Goal: Use online tool/utility: Utilize a website feature to perform a specific function

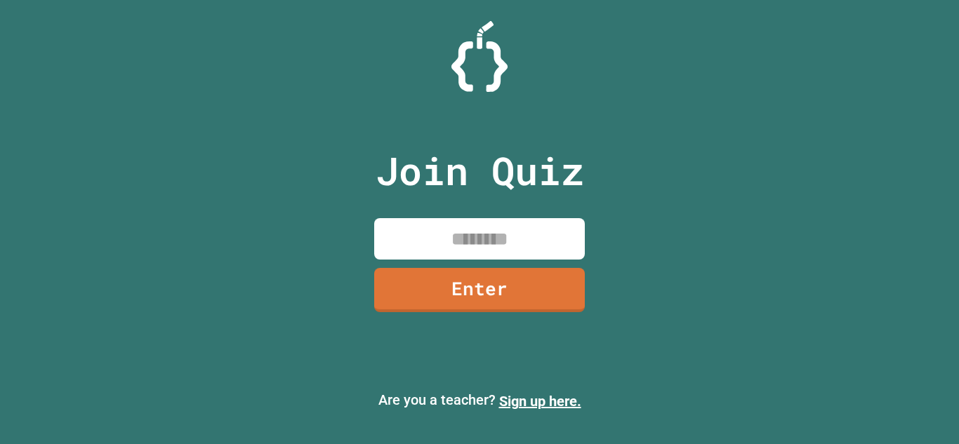
click at [509, 241] on input at bounding box center [479, 238] width 211 height 41
type input "********"
click at [513, 287] on link "Enter" at bounding box center [478, 288] width 201 height 46
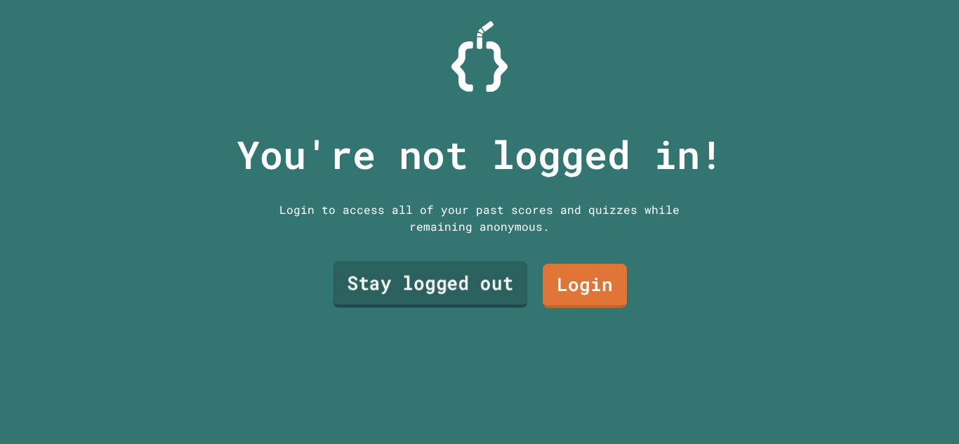
click at [449, 277] on link "Stay logged out" at bounding box center [430, 285] width 194 height 46
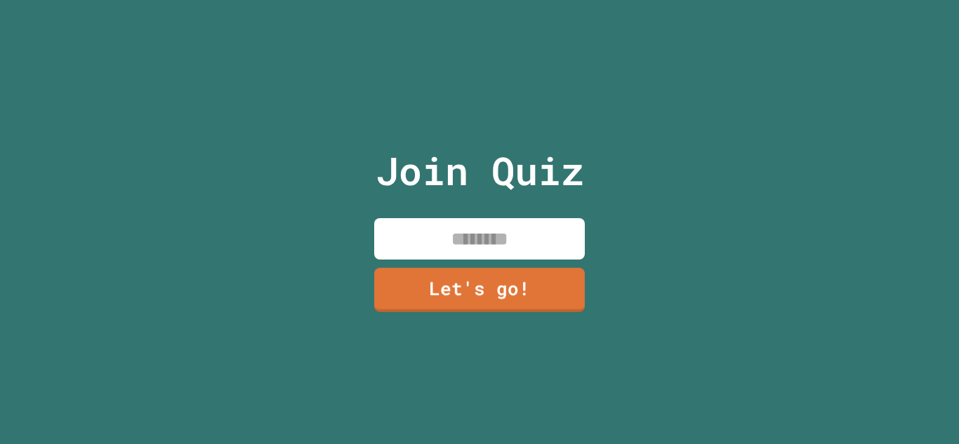
click at [504, 229] on input at bounding box center [479, 238] width 211 height 41
type input "*******"
click at [489, 280] on link "Let's go!" at bounding box center [480, 288] width 208 height 46
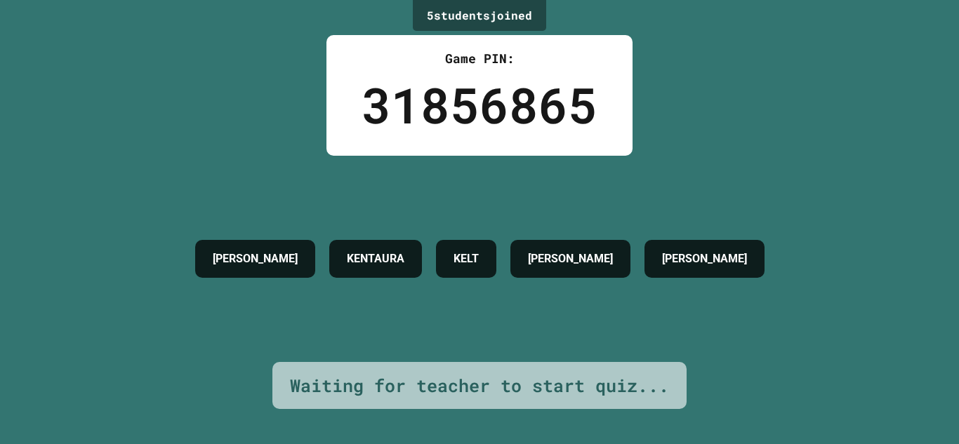
click at [546, 249] on div "JORDYN R KENTAURA [PERSON_NAME]" at bounding box center [479, 259] width 583 height 52
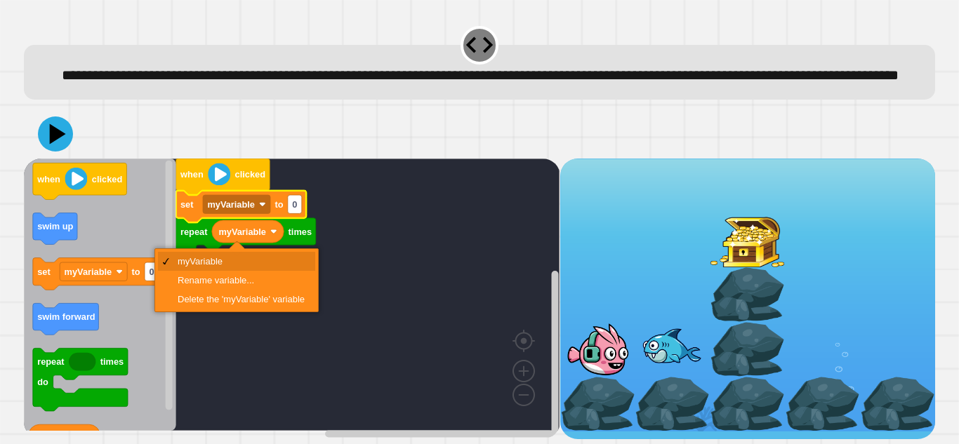
click at [246, 213] on rect "Blockly Workspace" at bounding box center [236, 204] width 67 height 18
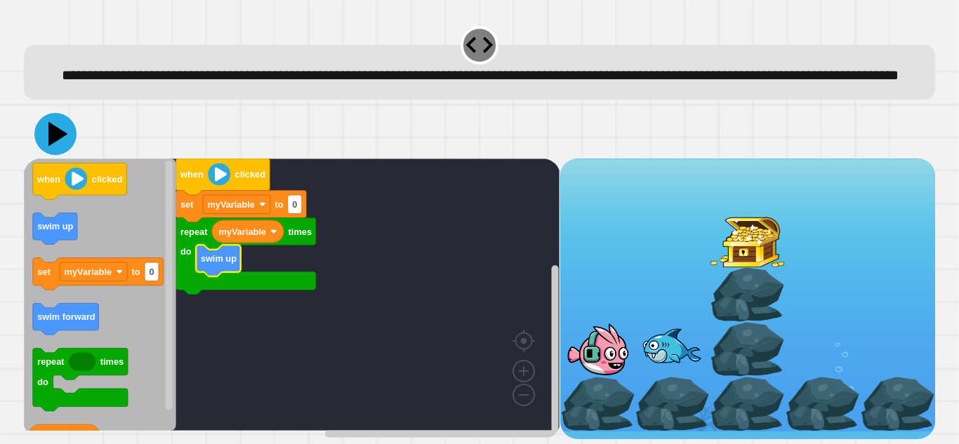
click at [53, 147] on icon at bounding box center [58, 134] width 20 height 25
click at [83, 190] on image "Blockly Workspace" at bounding box center [76, 179] width 22 height 22
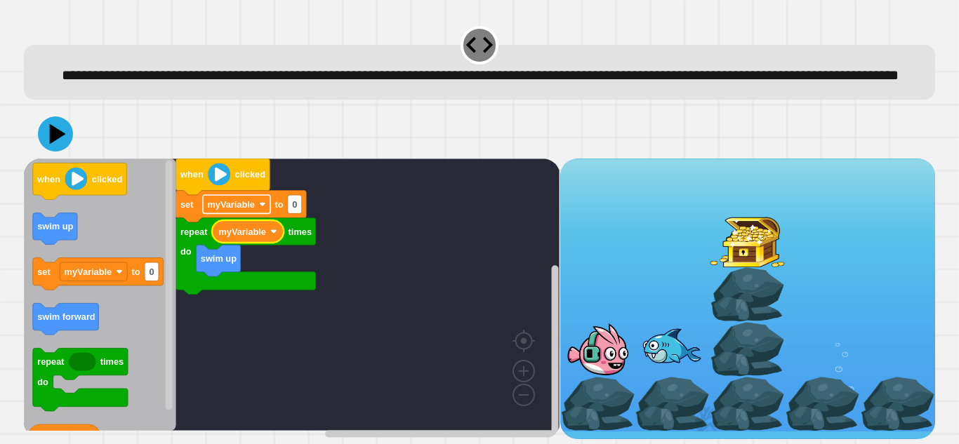
click at [248, 210] on text "myVariable" at bounding box center [232, 204] width 48 height 11
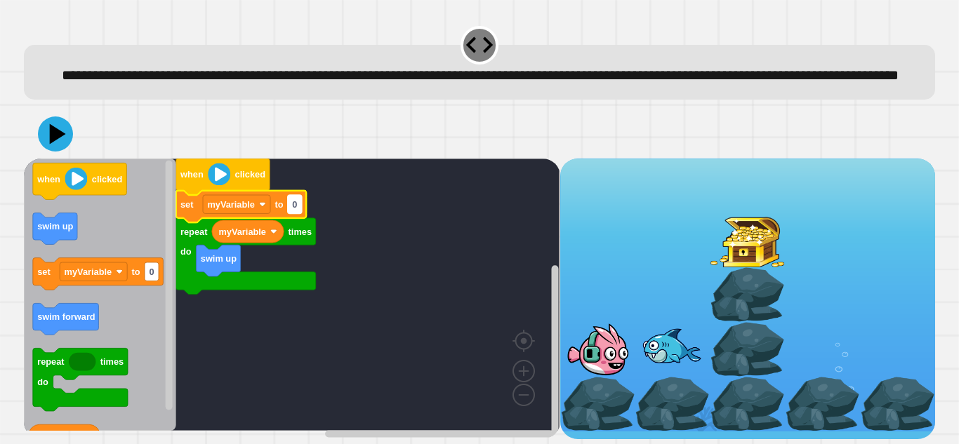
click at [302, 213] on rect "Blockly Workspace" at bounding box center [295, 204] width 14 height 18
type input "*"
click at [62, 146] on icon at bounding box center [57, 134] width 19 height 24
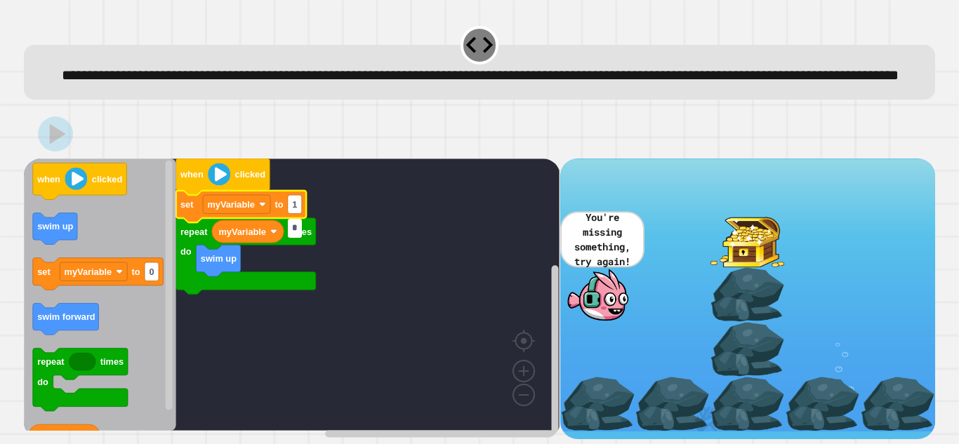
click at [296, 227] on input "*" at bounding box center [295, 228] width 14 height 18
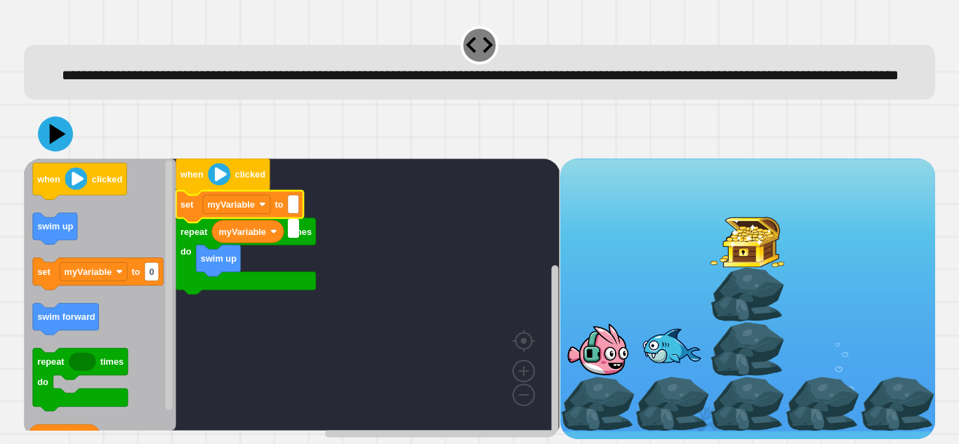
type input "*"
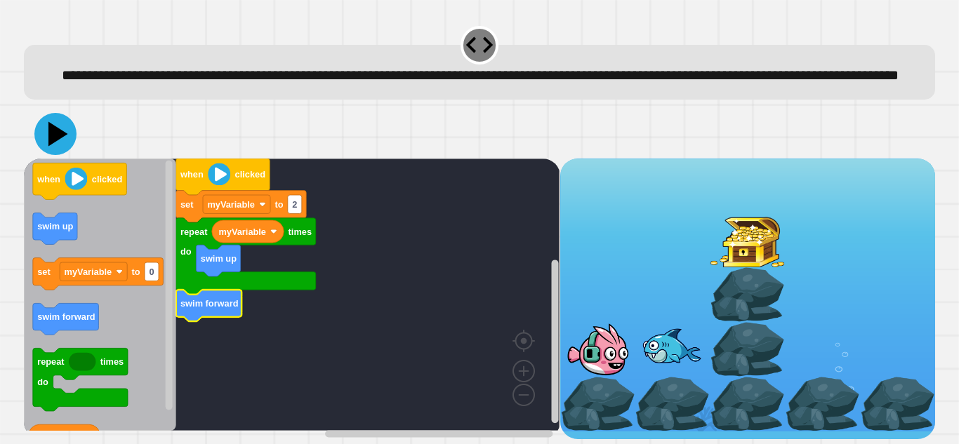
click at [66, 155] on icon at bounding box center [55, 134] width 42 height 42
click at [78, 190] on image "Blockly Workspace" at bounding box center [76, 179] width 22 height 22
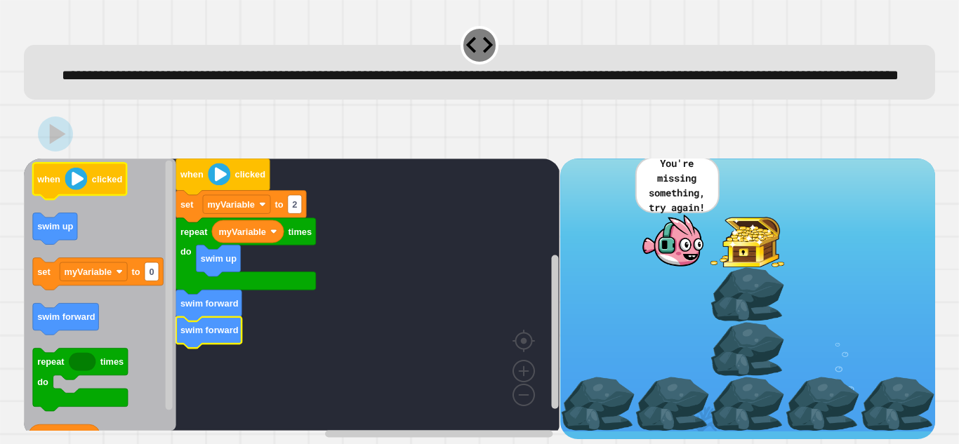
click at [74, 190] on image "Blockly Workspace" at bounding box center [76, 179] width 22 height 22
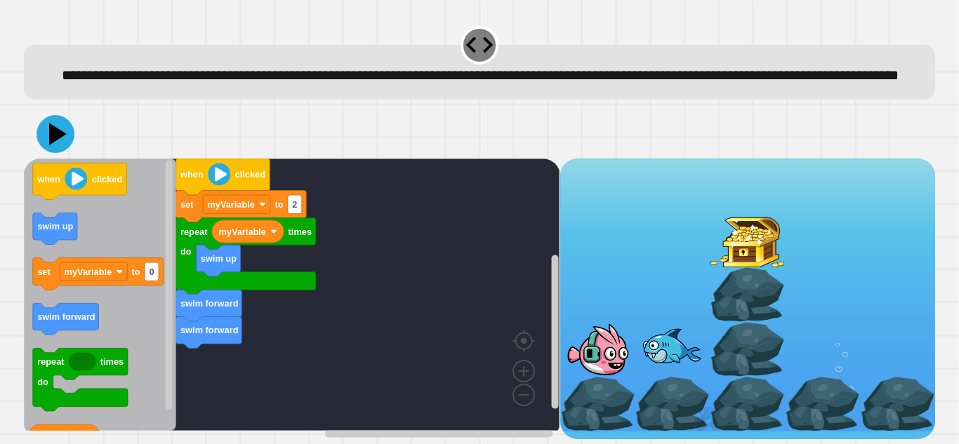
click at [55, 151] on icon at bounding box center [55, 134] width 38 height 38
click at [74, 190] on image "Blockly Workspace" at bounding box center [76, 179] width 22 height 22
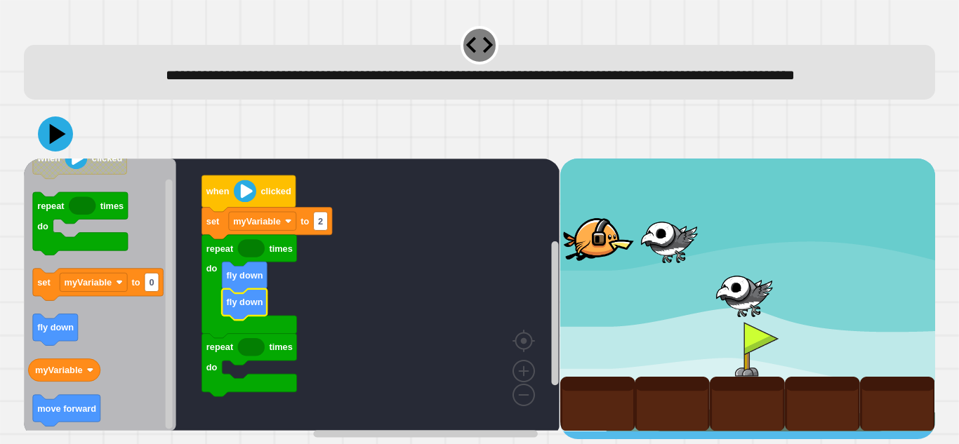
click at [93, 408] on icon "Blockly Workspace" at bounding box center [100, 295] width 152 height 272
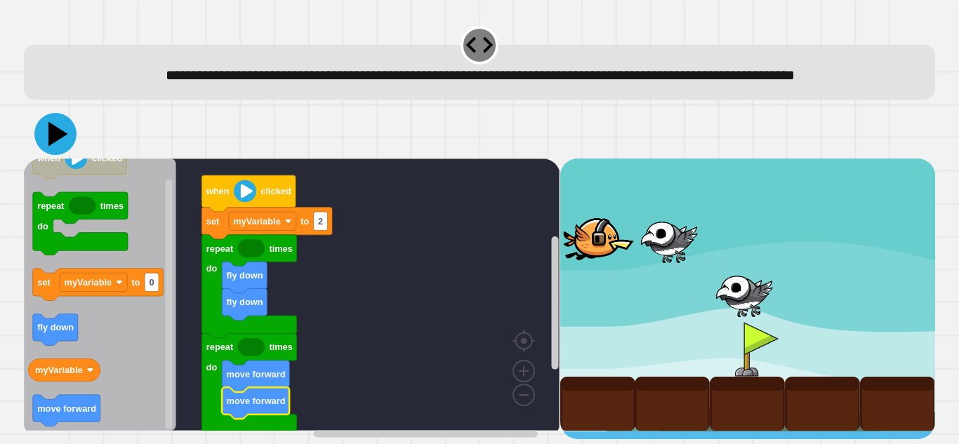
click at [46, 154] on icon at bounding box center [55, 134] width 42 height 42
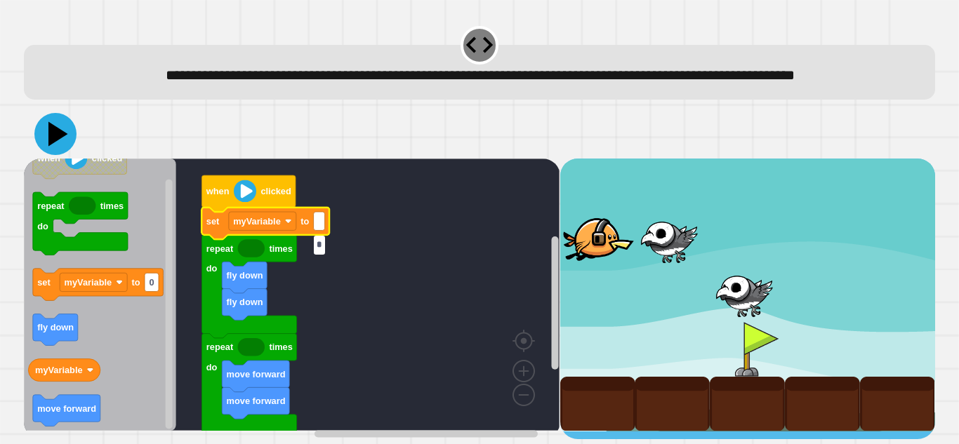
type input "*"
click at [46, 155] on icon at bounding box center [55, 134] width 42 height 42
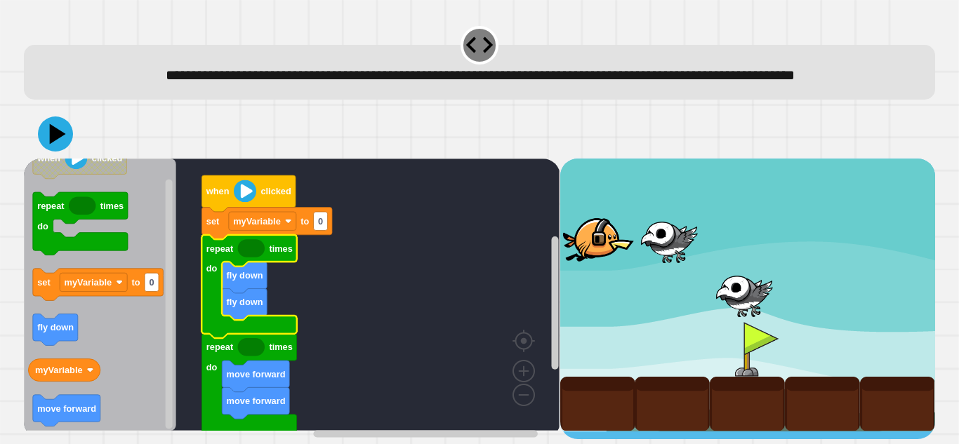
click at [327, 306] on rect "Blockly Workspace" at bounding box center [292, 295] width 536 height 272
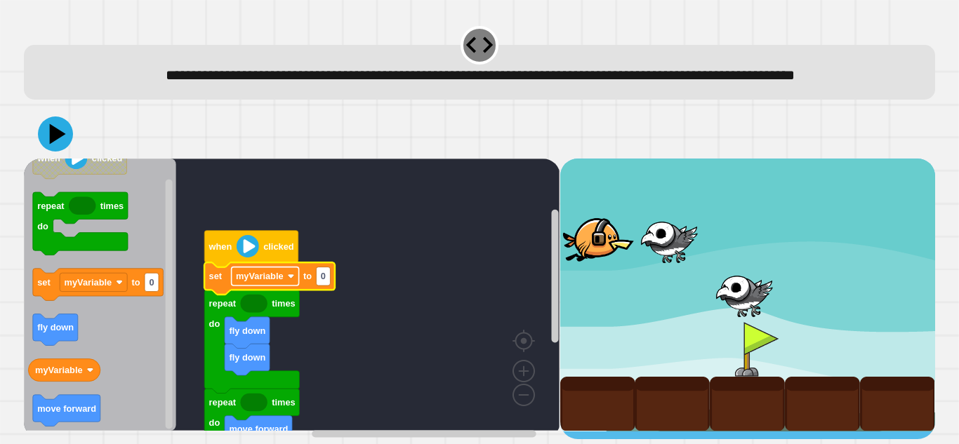
click at [261, 281] on text "myVariable" at bounding box center [260, 276] width 48 height 11
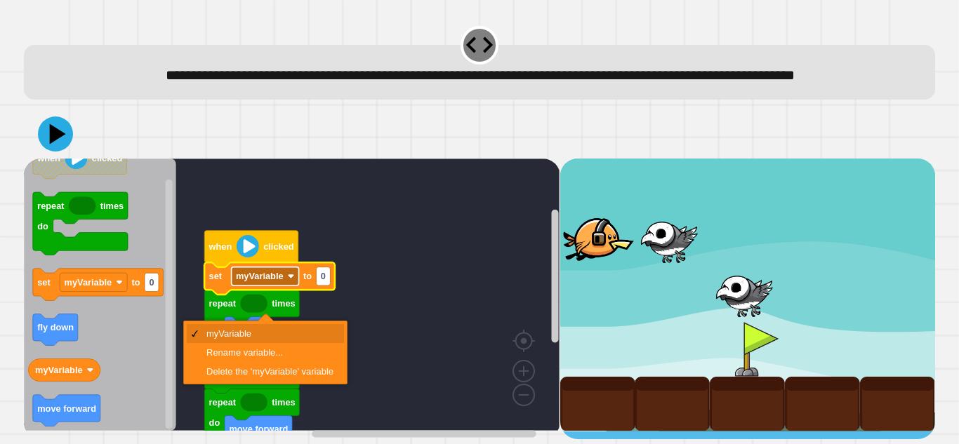
click at [261, 281] on text "myVariable" at bounding box center [260, 276] width 48 height 11
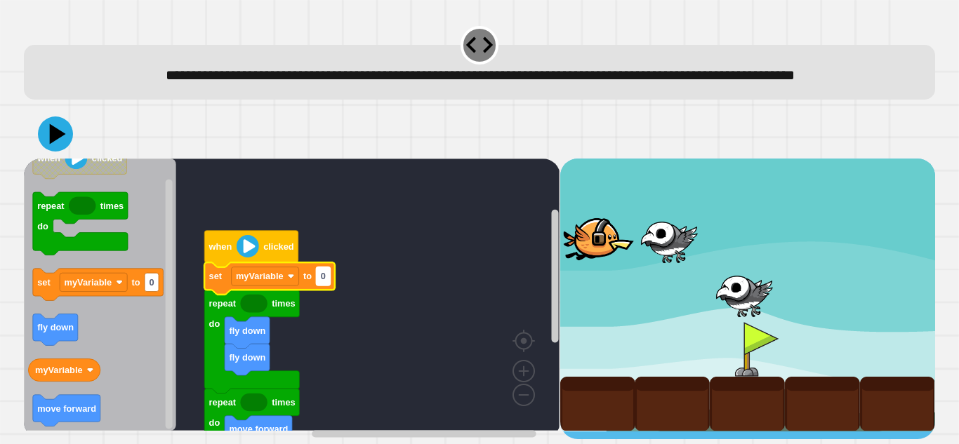
click at [325, 281] on text "0" at bounding box center [323, 276] width 5 height 11
type input "**"
click at [70, 147] on div at bounding box center [479, 133] width 911 height 49
click at [63, 150] on icon at bounding box center [55, 134] width 40 height 40
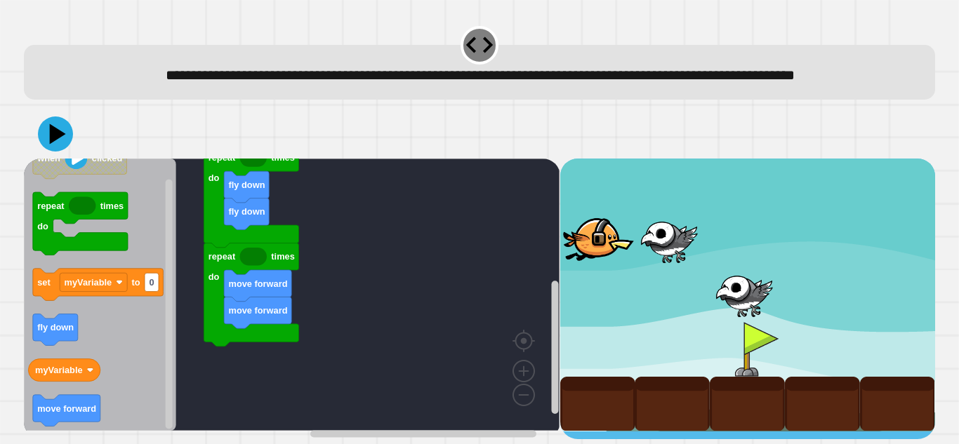
click at [249, 266] on icon "Blockly Workspace" at bounding box center [253, 257] width 27 height 18
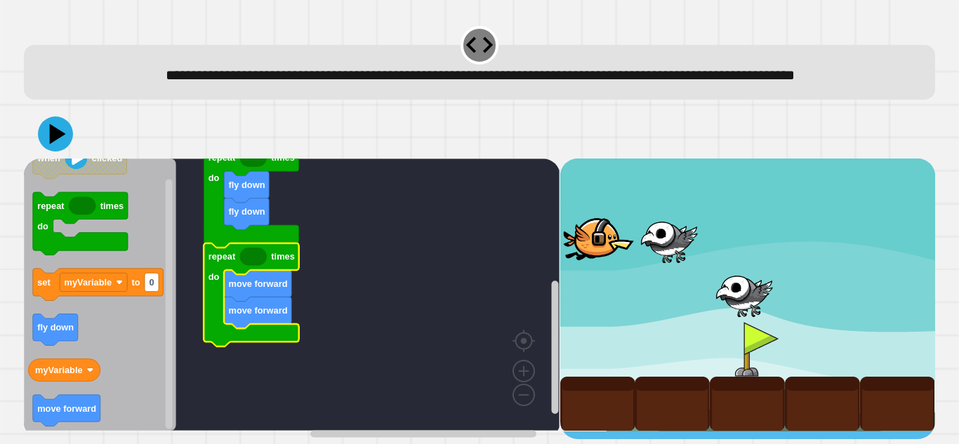
click at [250, 266] on icon "Blockly Workspace" at bounding box center [253, 257] width 27 height 18
click at [257, 266] on icon "Blockly Workspace" at bounding box center [253, 257] width 27 height 18
click at [89, 382] on icon "Blockly Workspace" at bounding box center [65, 370] width 72 height 22
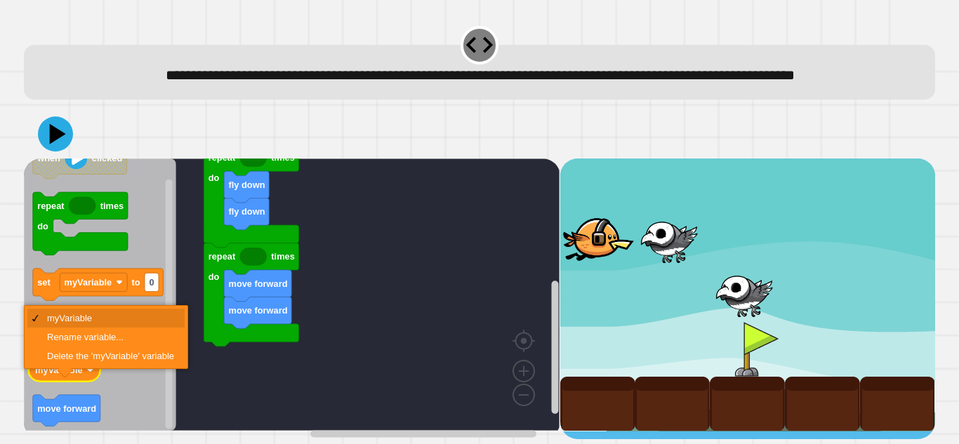
click at [89, 382] on icon "Blockly Workspace" at bounding box center [65, 370] width 72 height 22
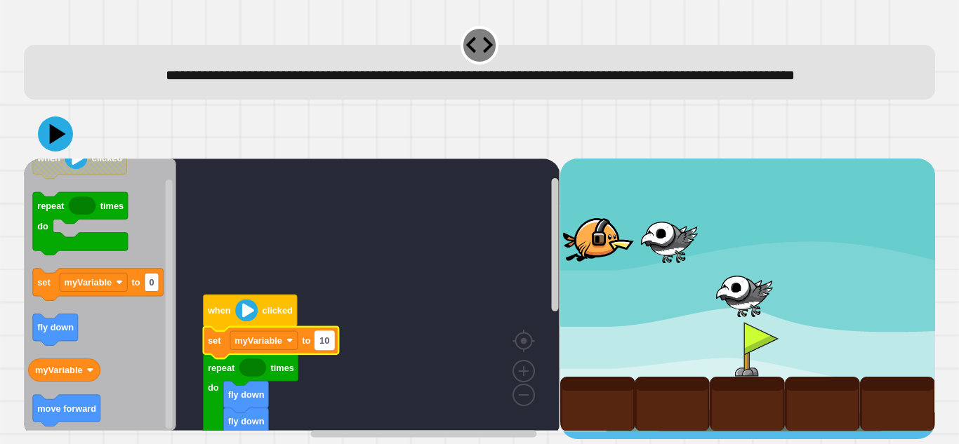
click at [333, 350] on rect "Blockly Workspace" at bounding box center [324, 340] width 19 height 18
type input "**"
click at [221, 328] on icon "Blockly Workspace" at bounding box center [251, 313] width 94 height 36
click at [240, 321] on image "Blockly Workspace" at bounding box center [246, 310] width 22 height 22
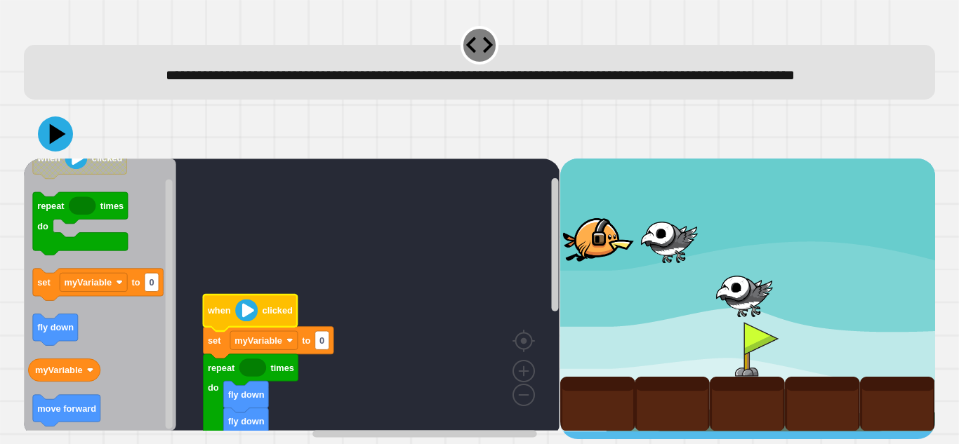
click at [240, 321] on image "Blockly Workspace" at bounding box center [246, 310] width 22 height 22
click at [54, 147] on icon at bounding box center [58, 134] width 20 height 25
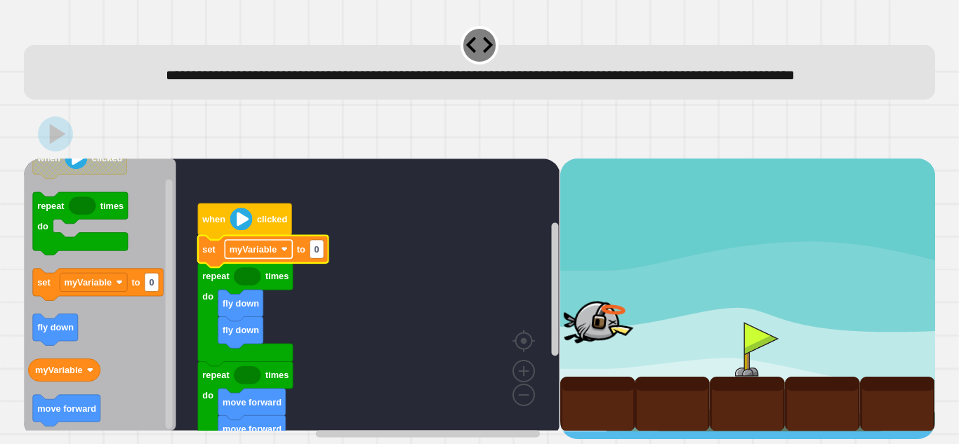
click at [274, 255] on text "myVariable" at bounding box center [254, 249] width 48 height 11
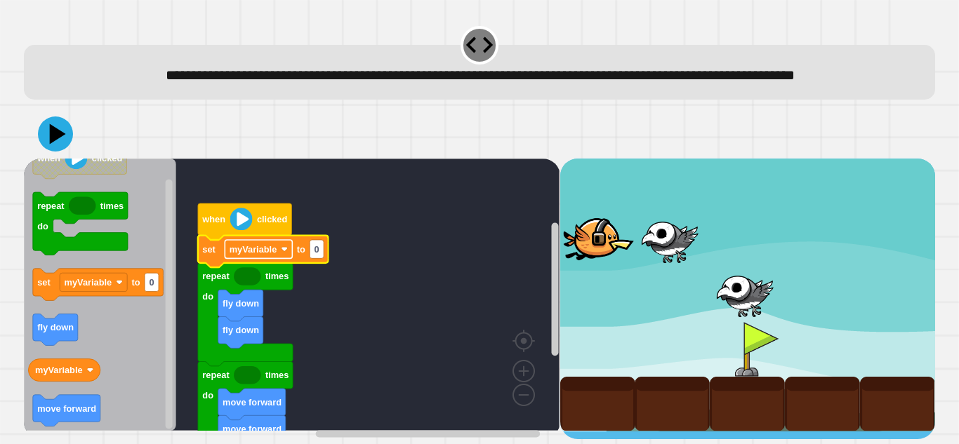
click at [269, 255] on text "myVariable" at bounding box center [254, 249] width 48 height 11
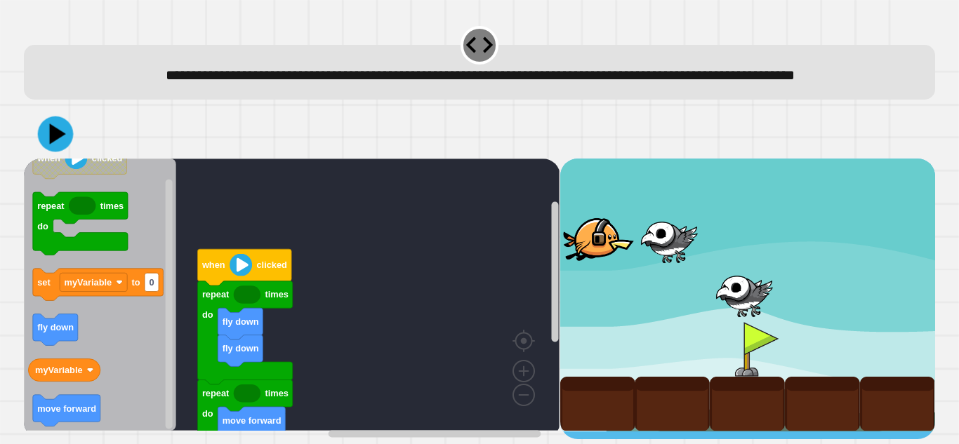
click at [58, 145] on icon at bounding box center [58, 134] width 16 height 21
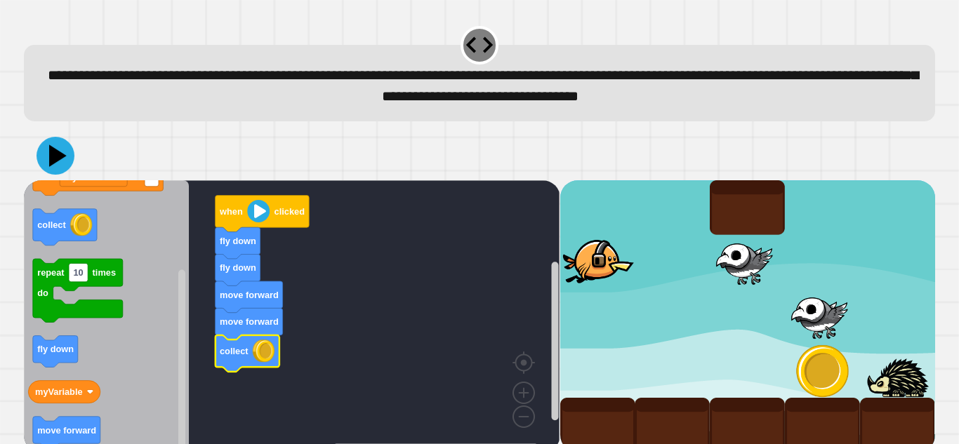
click at [57, 157] on icon at bounding box center [58, 156] width 18 height 22
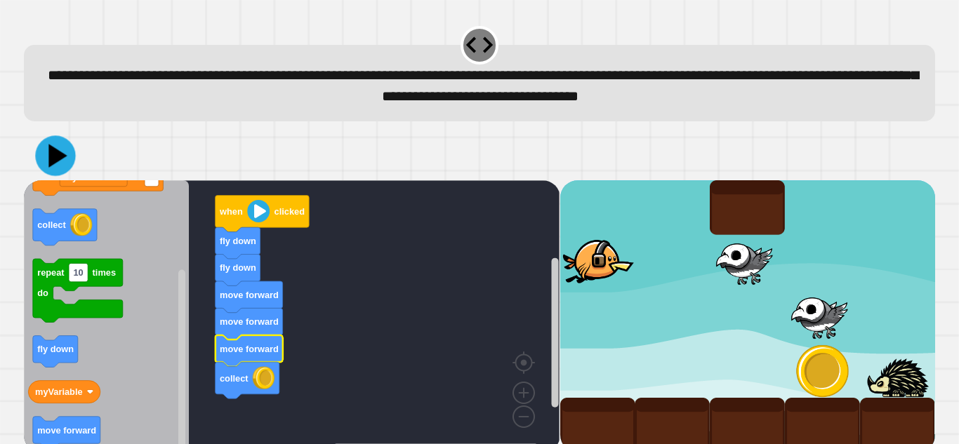
click at [52, 152] on icon at bounding box center [58, 155] width 18 height 23
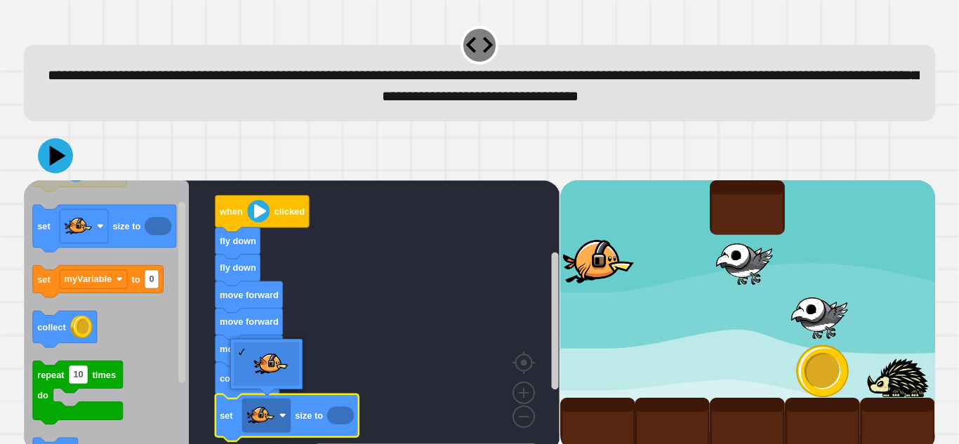
click at [278, 418] on rect "Blockly Workspace" at bounding box center [266, 416] width 48 height 34
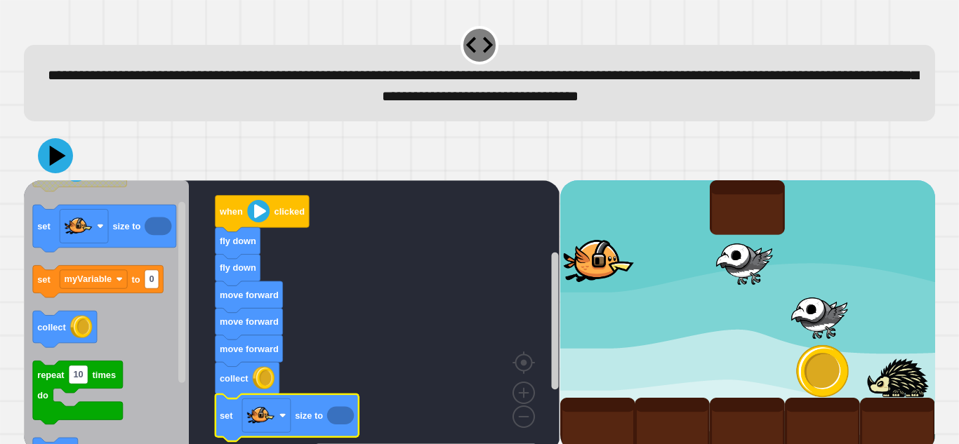
click at [336, 415] on icon "Blockly Workspace" at bounding box center [340, 415] width 27 height 18
click at [347, 416] on icon "Blockly Workspace" at bounding box center [340, 415] width 27 height 18
click at [338, 413] on icon "Blockly Workspace" at bounding box center [340, 415] width 27 height 18
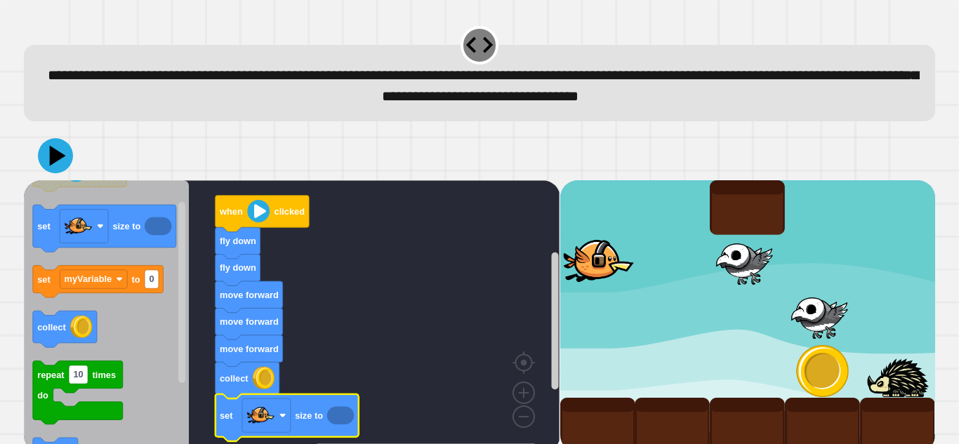
click at [338, 413] on icon "Blockly Workspace" at bounding box center [340, 415] width 27 height 18
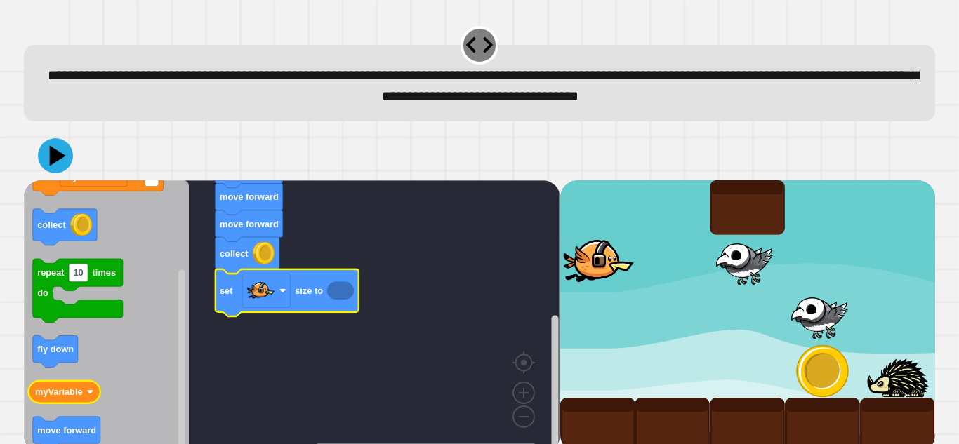
click at [84, 393] on icon "Blockly Workspace" at bounding box center [65, 391] width 72 height 22
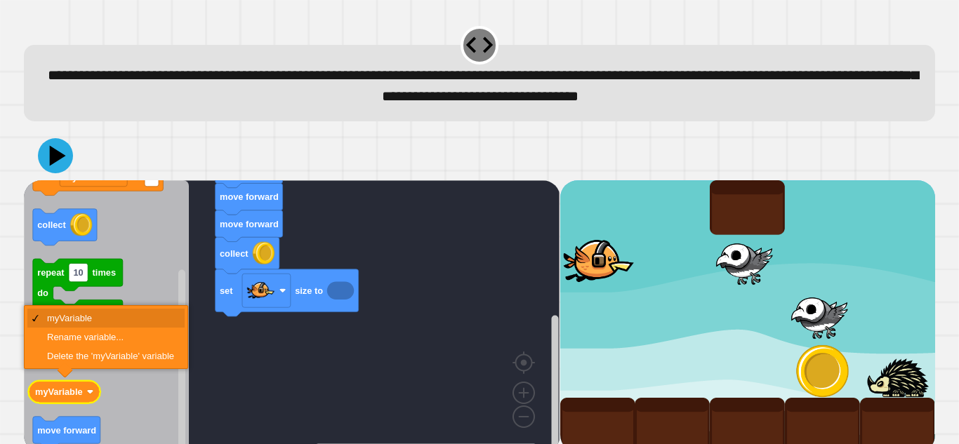
click at [84, 393] on icon "Blockly Workspace" at bounding box center [65, 391] width 72 height 22
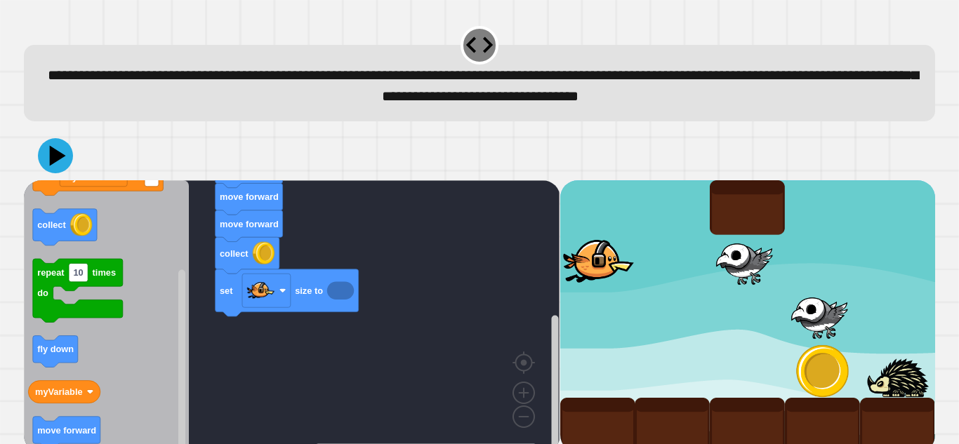
click at [336, 293] on icon "Blockly Workspace" at bounding box center [340, 290] width 27 height 18
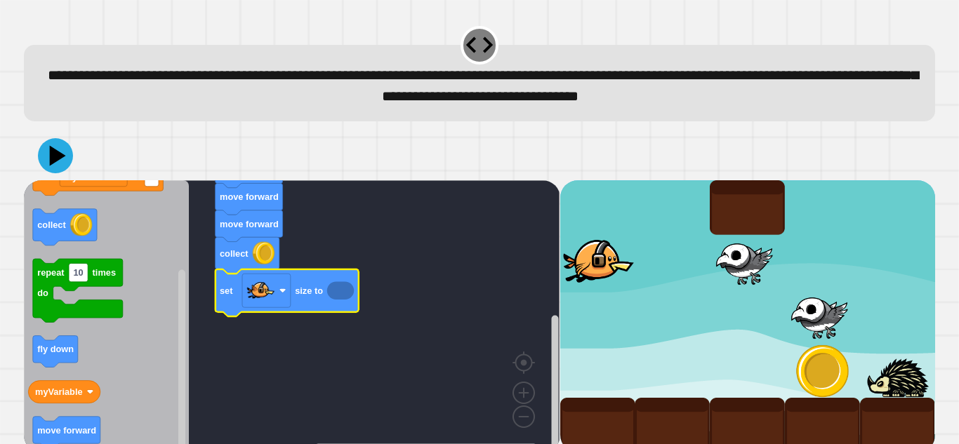
click at [336, 293] on icon "Blockly Workspace" at bounding box center [340, 290] width 27 height 18
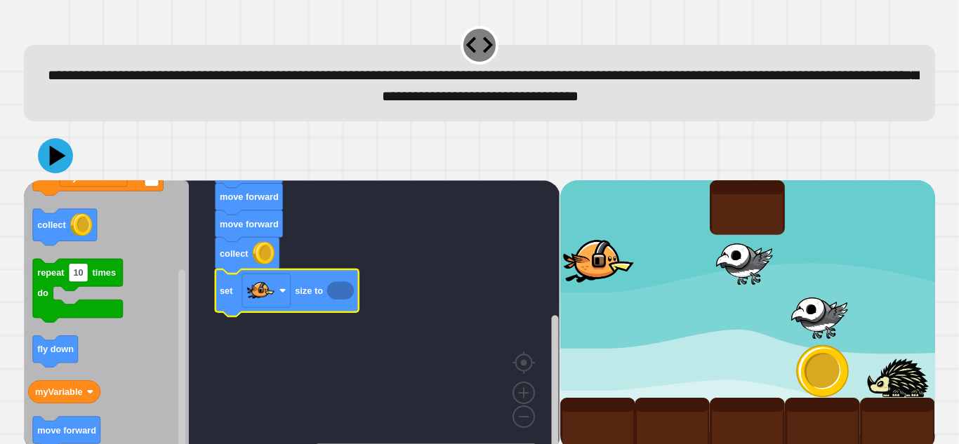
click at [336, 293] on icon "Blockly Workspace" at bounding box center [340, 290] width 27 height 18
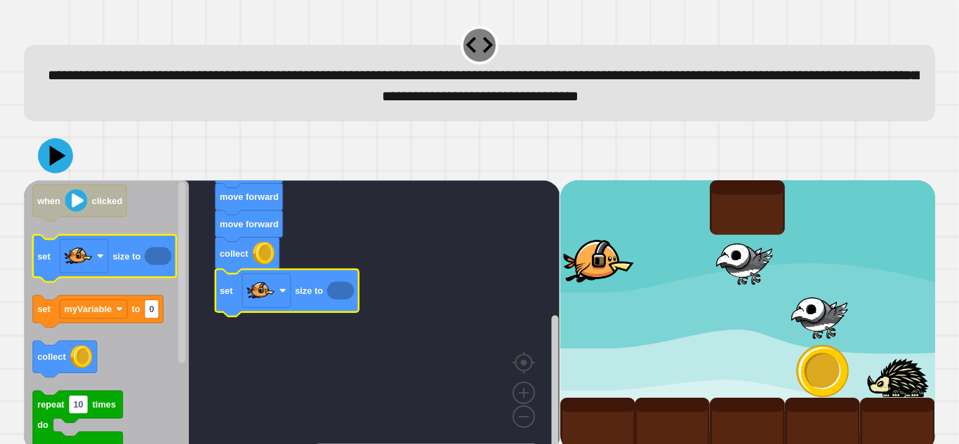
click at [155, 253] on icon "Blockly Workspace" at bounding box center [158, 256] width 27 height 18
click at [145, 254] on icon "Blockly Workspace" at bounding box center [104, 257] width 143 height 47
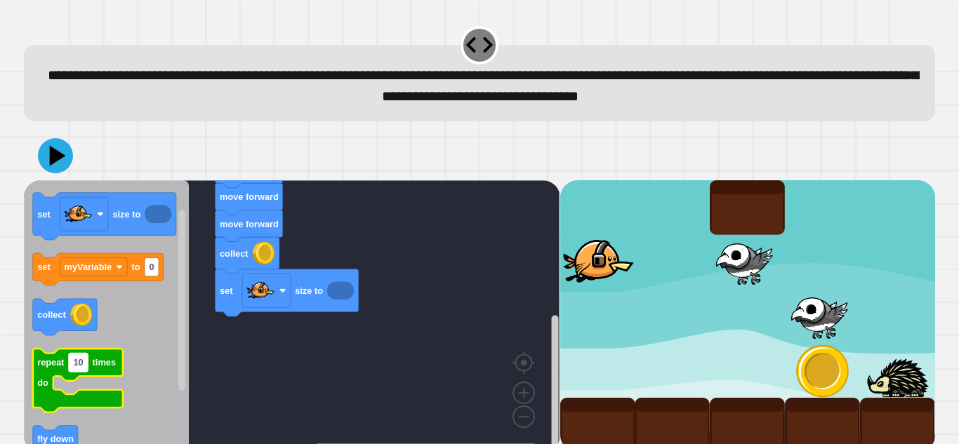
click at [74, 364] on text "10" at bounding box center [79, 362] width 10 height 11
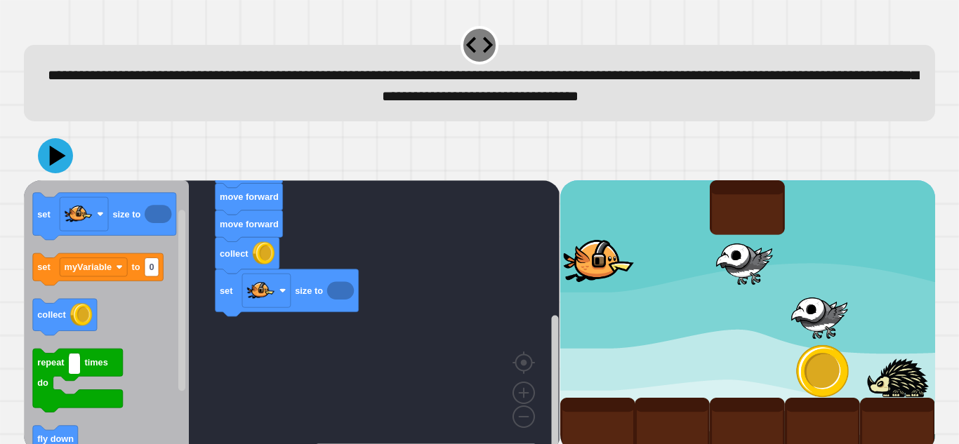
type input "*"
click at [60, 172] on icon at bounding box center [56, 156] width 36 height 36
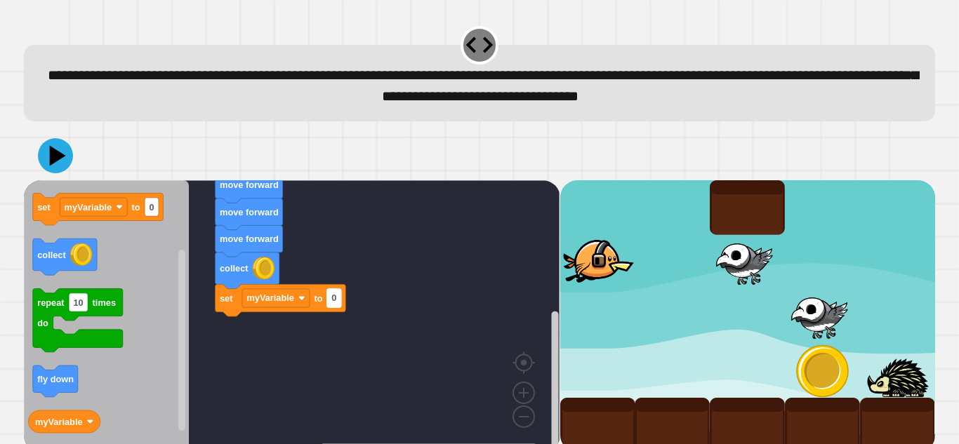
click at [336, 301] on text "0" at bounding box center [333, 298] width 5 height 11
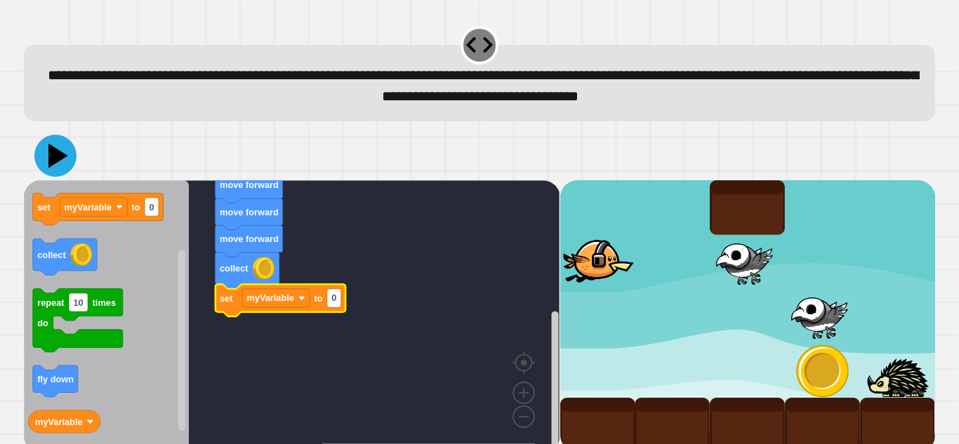
click at [69, 159] on icon at bounding box center [55, 156] width 42 height 42
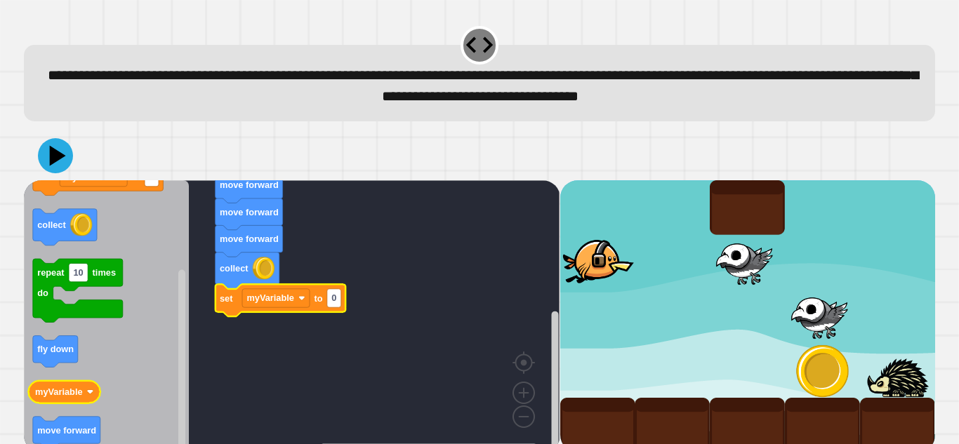
click at [84, 392] on icon "Blockly Workspace" at bounding box center [65, 391] width 72 height 22
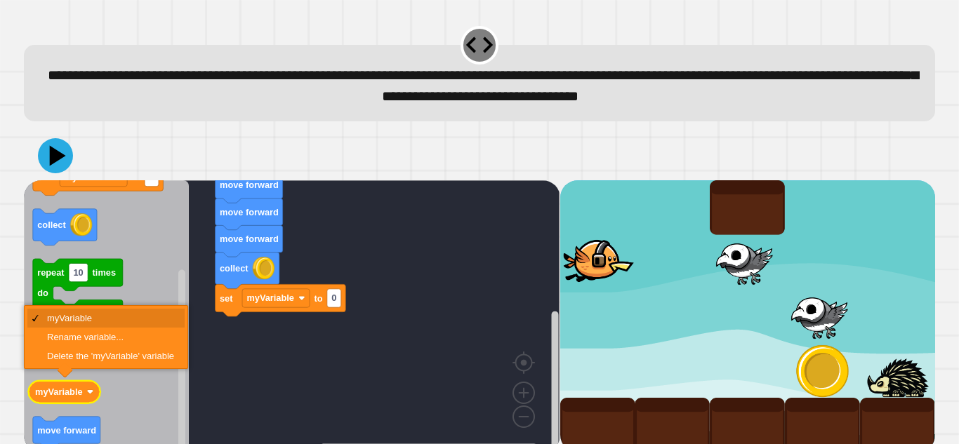
click at [84, 392] on icon "Blockly Workspace" at bounding box center [65, 391] width 72 height 22
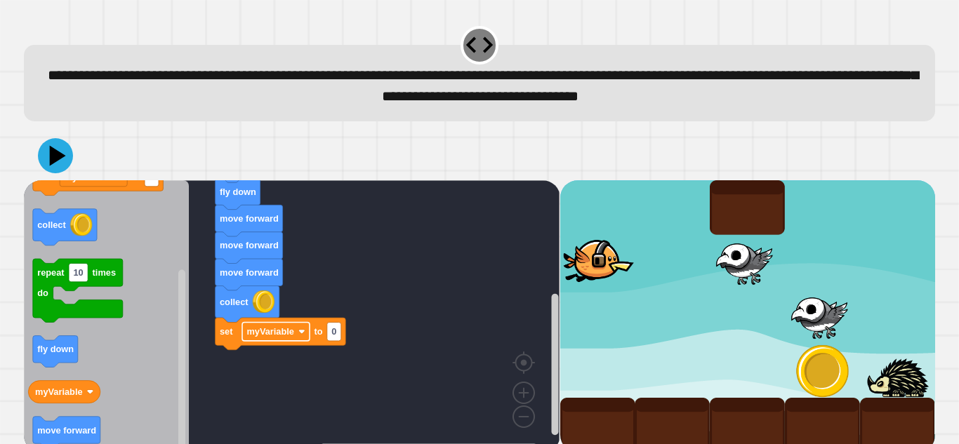
click at [297, 334] on rect "Blockly Workspace" at bounding box center [275, 331] width 67 height 18
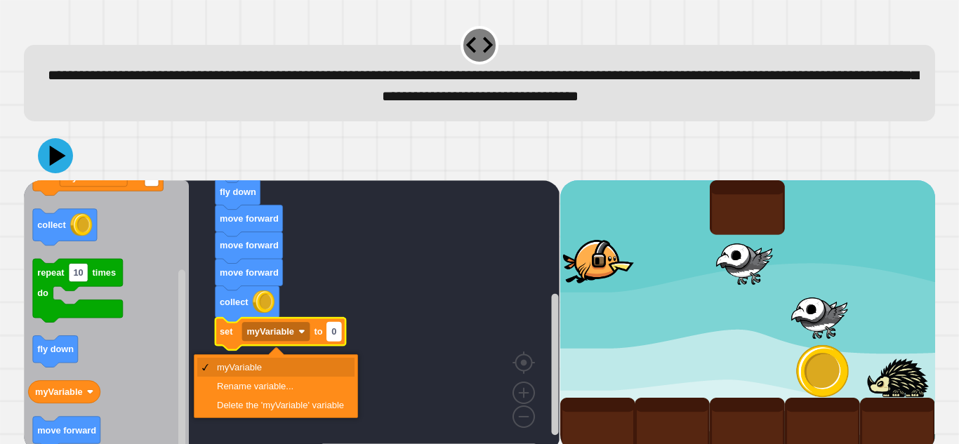
click at [331, 335] on text "0" at bounding box center [333, 331] width 5 height 11
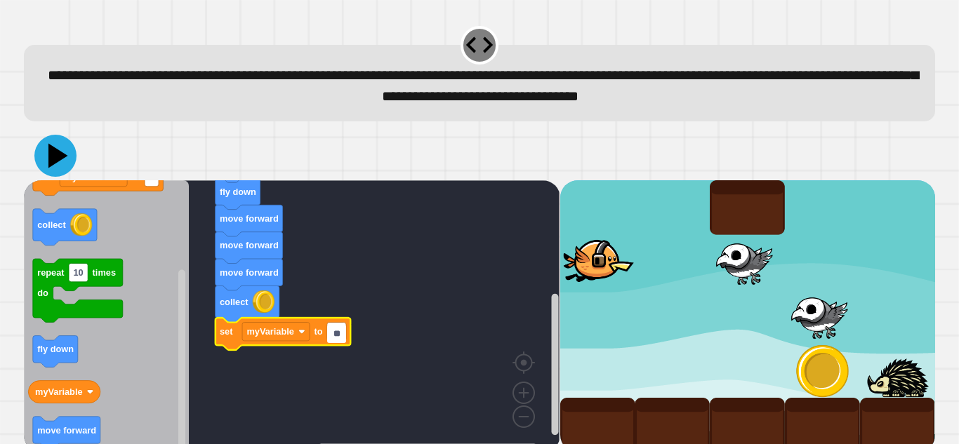
type input "**"
click at [58, 150] on icon at bounding box center [55, 156] width 42 height 42
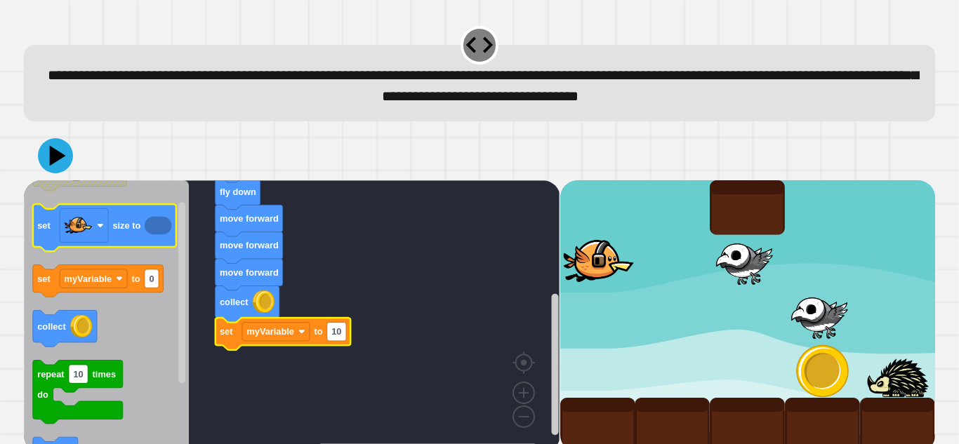
click at [157, 227] on icon "Blockly Workspace" at bounding box center [158, 226] width 27 height 18
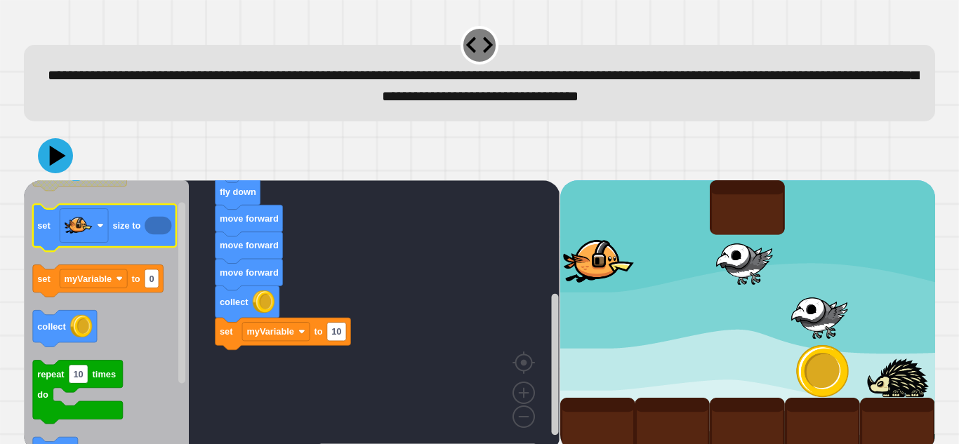
click at [157, 227] on icon "Blockly Workspace" at bounding box center [158, 226] width 27 height 18
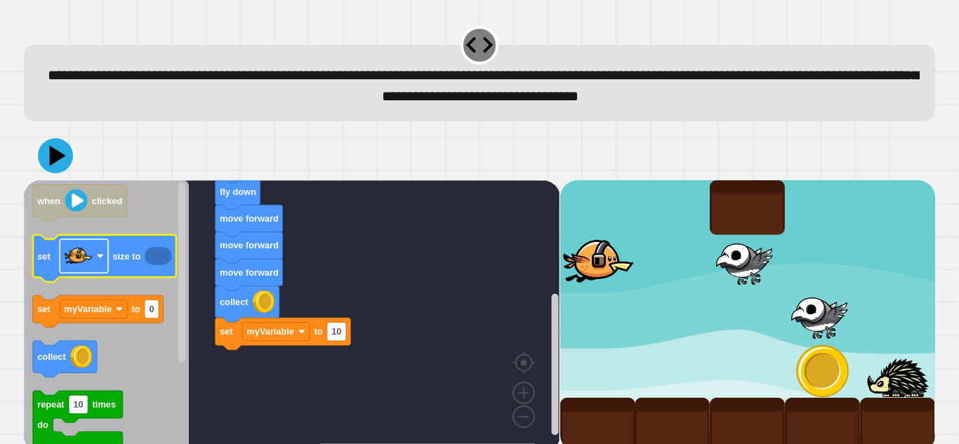
click at [91, 270] on image "Blockly Workspace" at bounding box center [79, 256] width 28 height 28
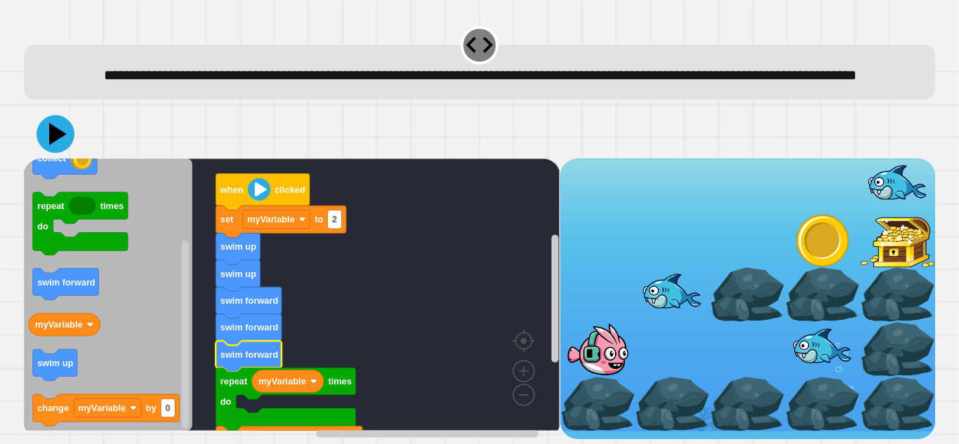
click at [68, 147] on icon at bounding box center [55, 134] width 38 height 38
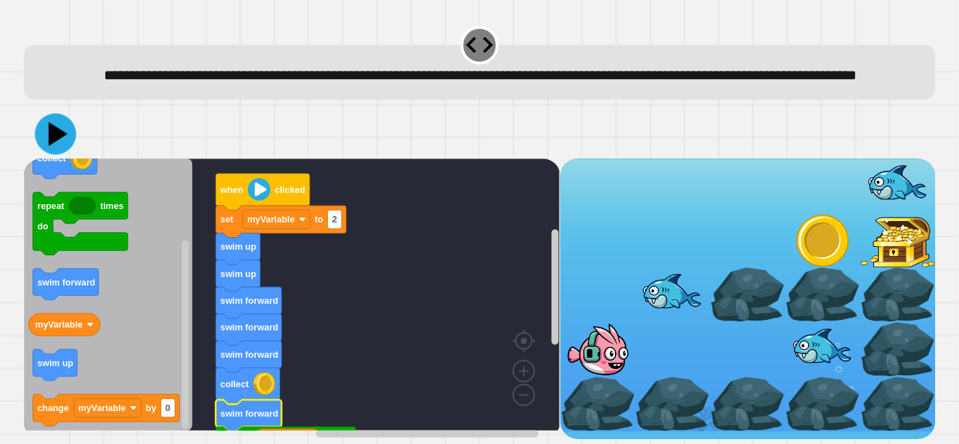
click at [68, 155] on icon at bounding box center [55, 134] width 41 height 41
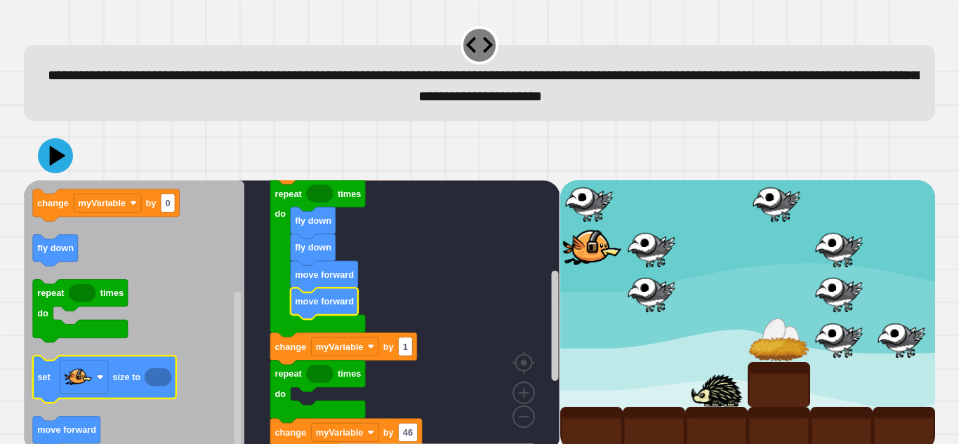
click at [159, 378] on icon "Blockly Workspace" at bounding box center [158, 378] width 27 height 18
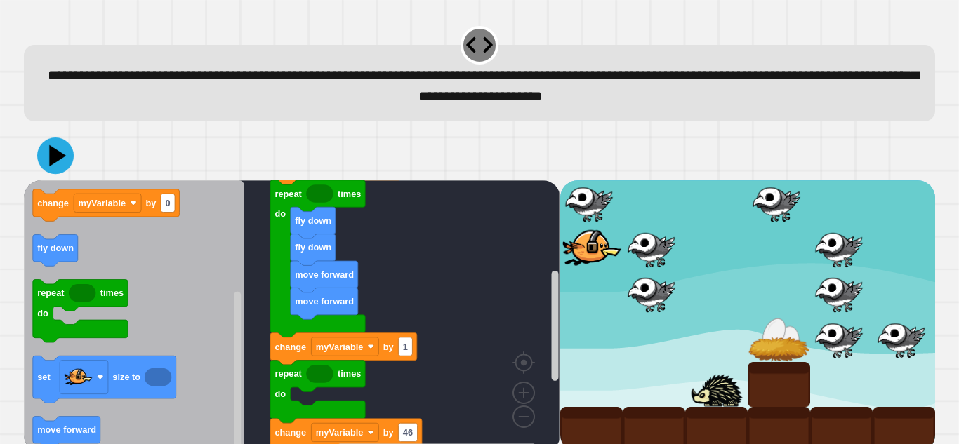
click at [54, 159] on icon at bounding box center [57, 155] width 17 height 21
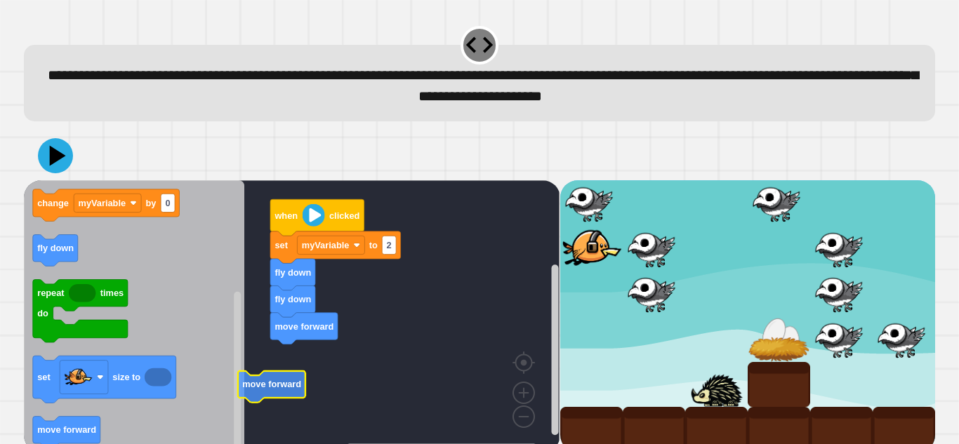
click at [297, 379] on text "move forward" at bounding box center [271, 384] width 59 height 11
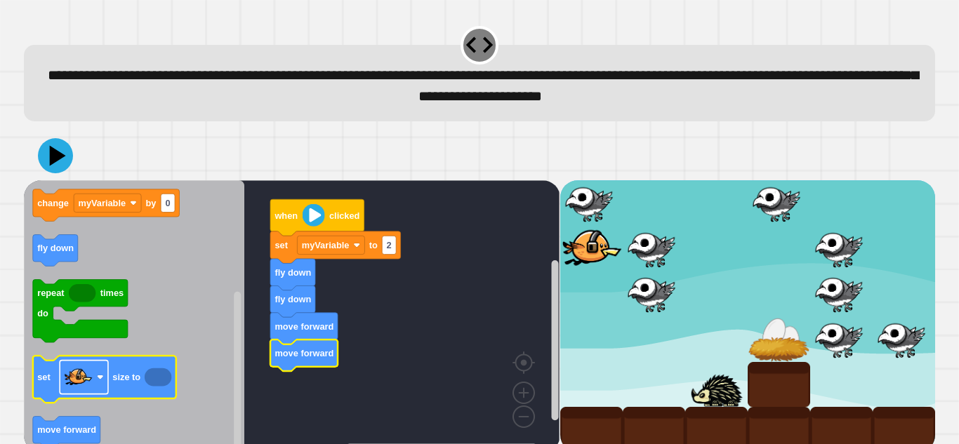
click at [82, 380] on image "Blockly Workspace" at bounding box center [79, 378] width 28 height 28
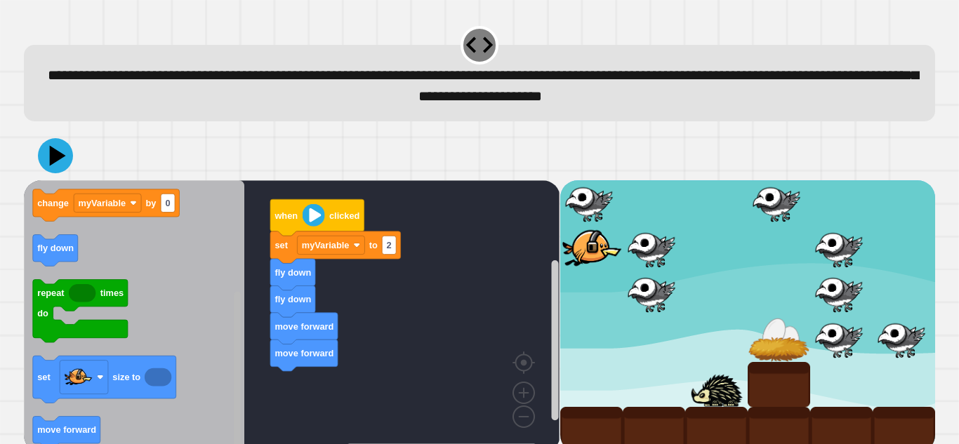
click at [211, 375] on div "set myVariable to 2 fly down fly down move forward move forward when clicked wh…" at bounding box center [292, 316] width 536 height 272
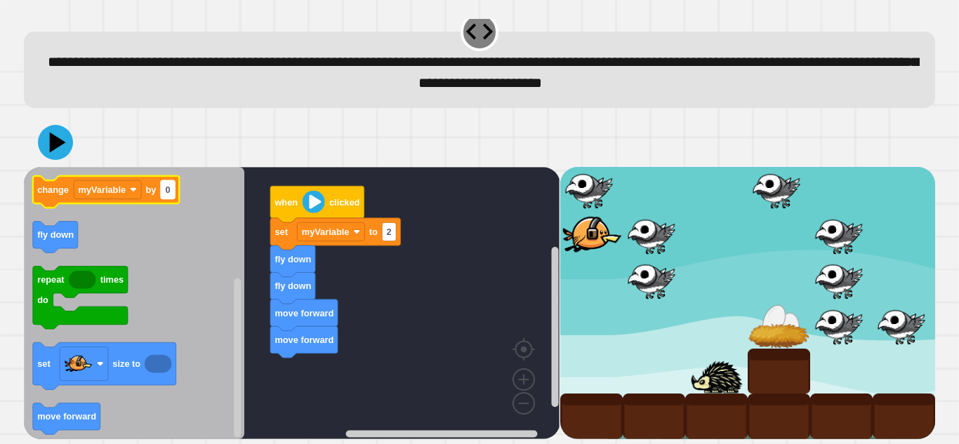
scroll to position [15, 0]
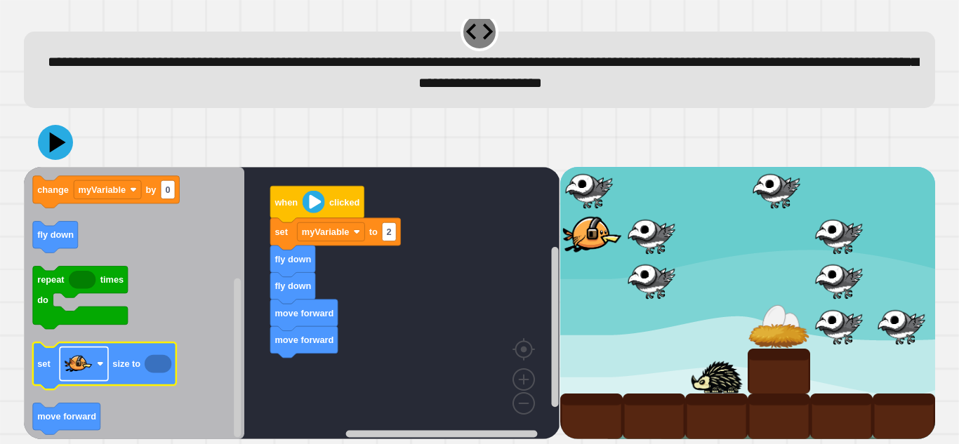
click at [92, 356] on image "Blockly Workspace" at bounding box center [79, 364] width 28 height 28
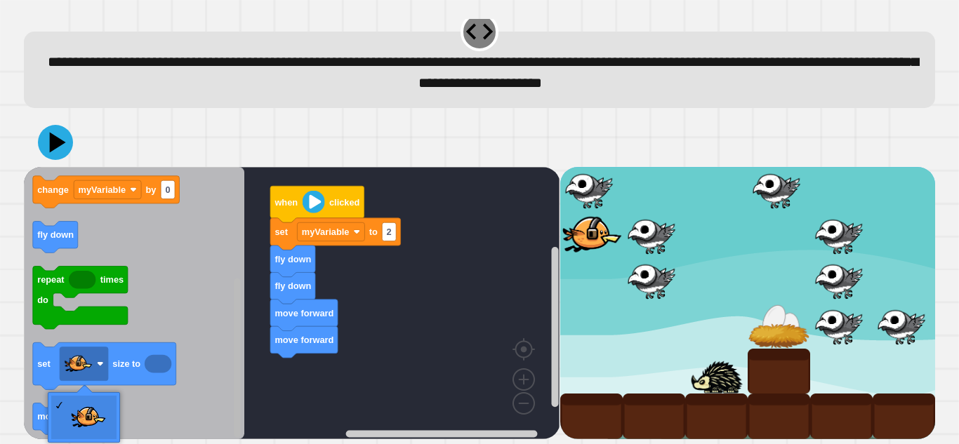
click at [242, 304] on rect "Blockly Workspace" at bounding box center [237, 302] width 11 height 269
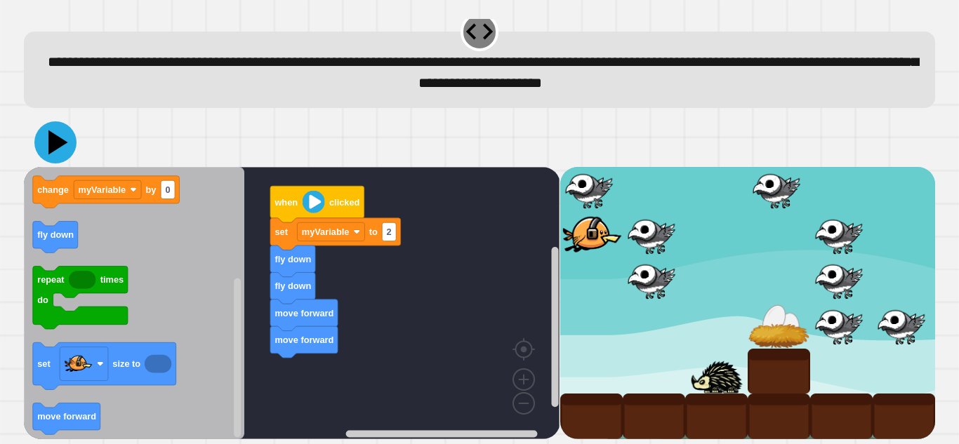
click at [51, 138] on icon at bounding box center [58, 142] width 20 height 25
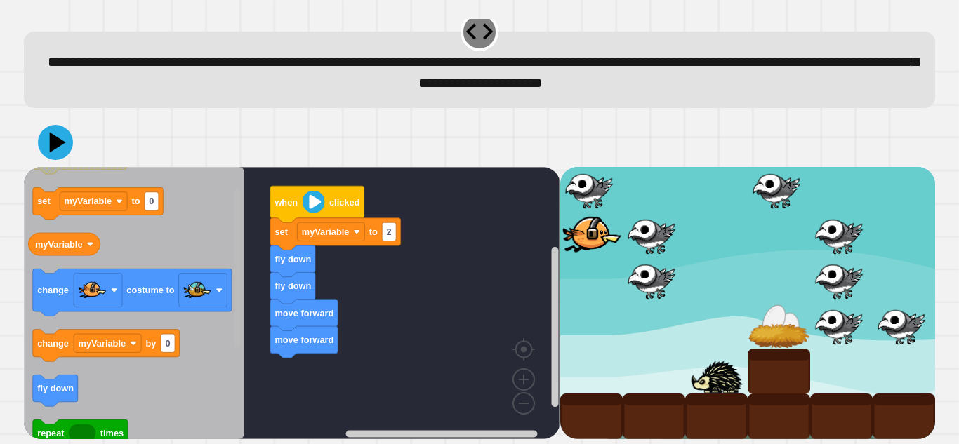
click at [248, 216] on div "set myVariable to 2 fly down fly down move forward move forward when clicked wh…" at bounding box center [292, 303] width 536 height 272
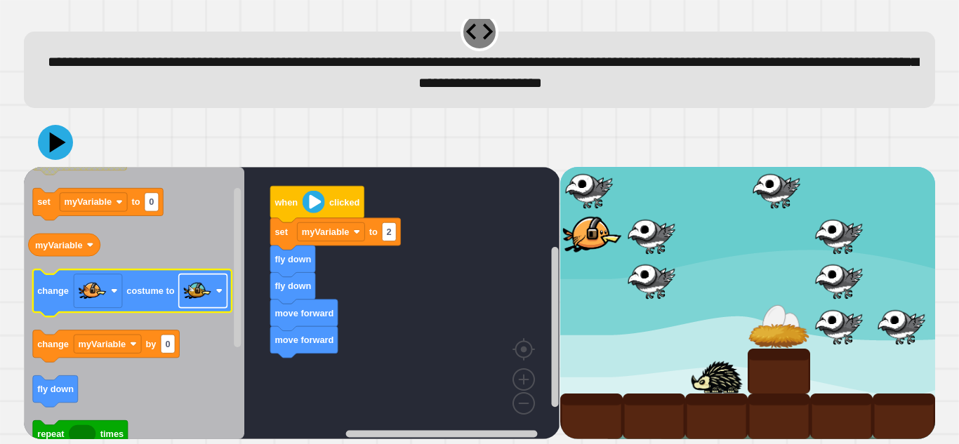
click at [212, 284] on rect "Blockly Workspace" at bounding box center [203, 291] width 48 height 34
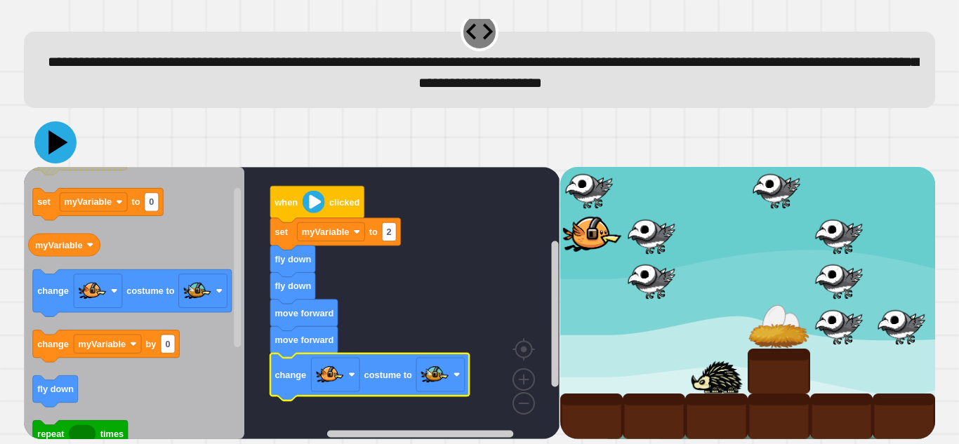
click at [63, 139] on icon at bounding box center [55, 142] width 42 height 42
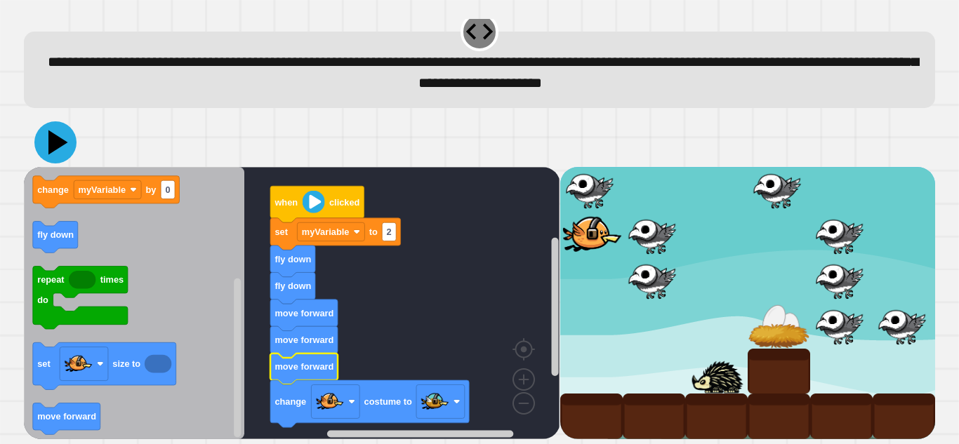
click at [53, 146] on icon at bounding box center [58, 142] width 20 height 25
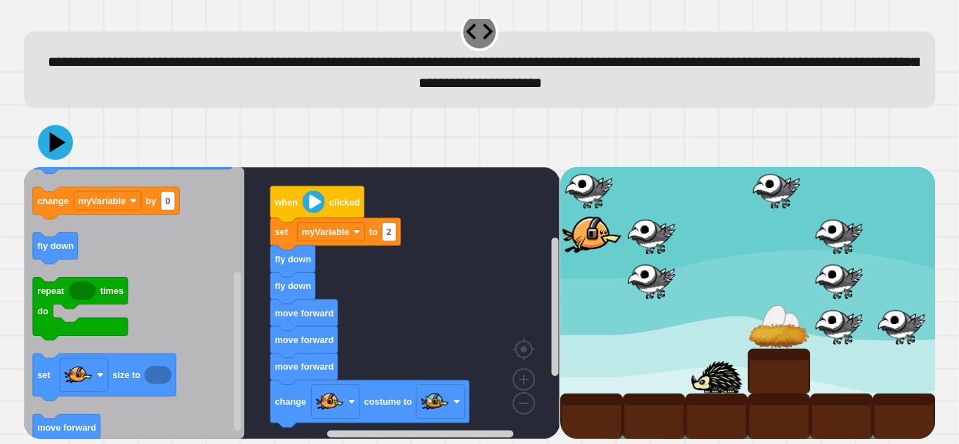
click at [222, 357] on icon "Blockly Workspace" at bounding box center [134, 303] width 220 height 272
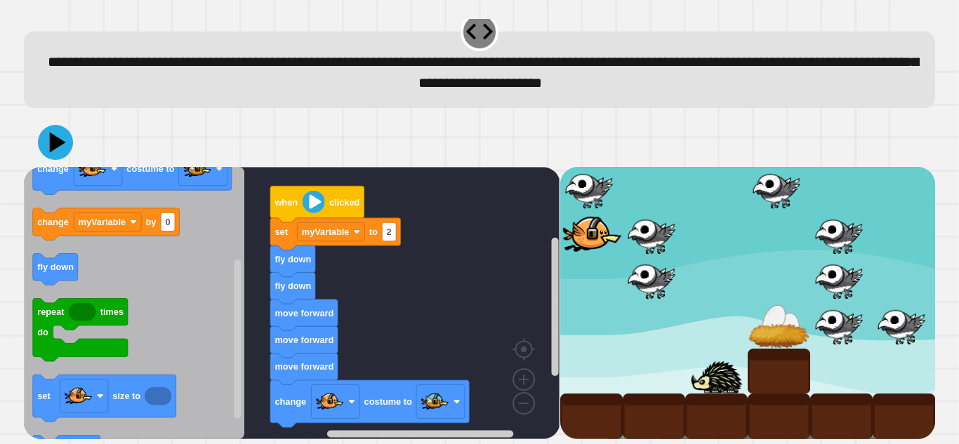
click at [221, 342] on icon "Blockly Workspace" at bounding box center [134, 303] width 220 height 272
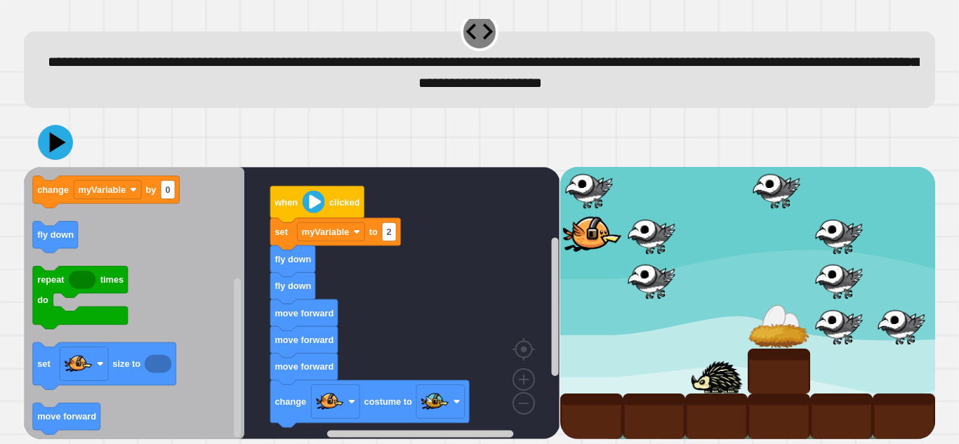
click at [209, 273] on icon "Blockly Workspace" at bounding box center [134, 303] width 220 height 272
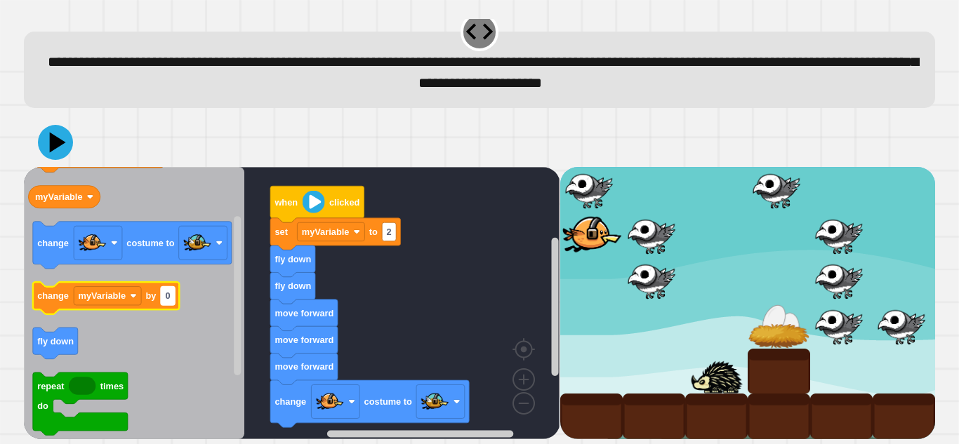
click at [166, 293] on text "0" at bounding box center [168, 296] width 5 height 11
type input "*"
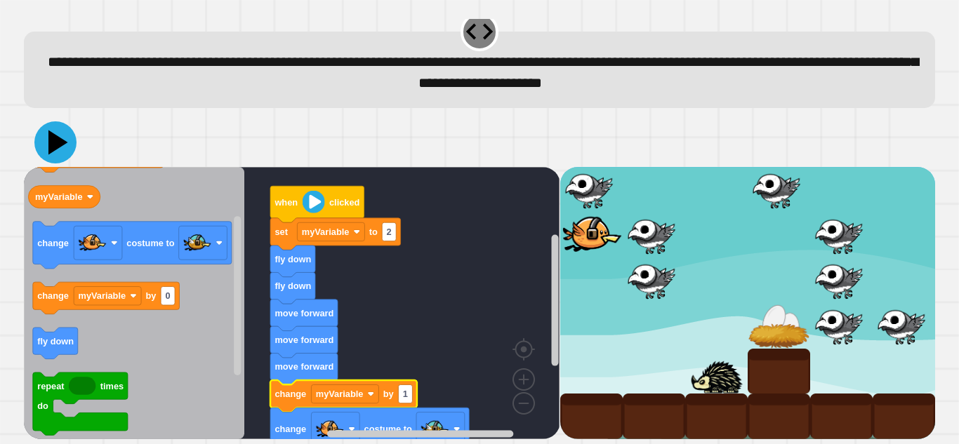
click at [63, 144] on icon at bounding box center [55, 142] width 42 height 42
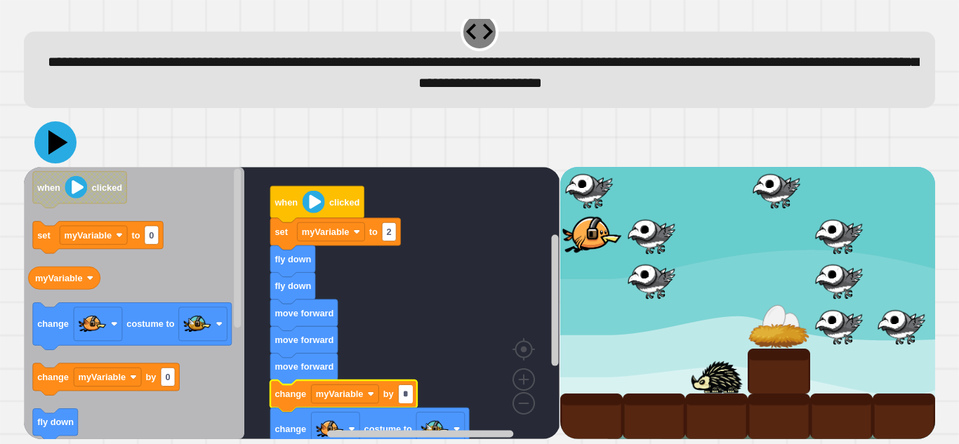
type input "*"
click at [64, 148] on icon at bounding box center [55, 142] width 42 height 42
